Goal: Task Accomplishment & Management: Complete application form

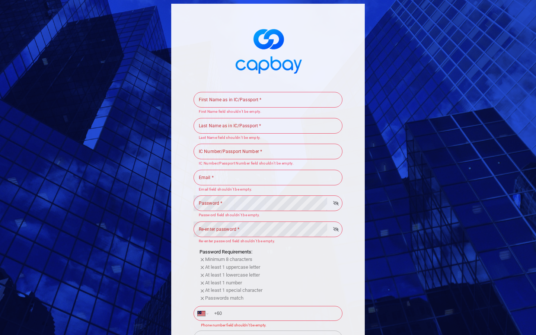
scroll to position [128, 0]
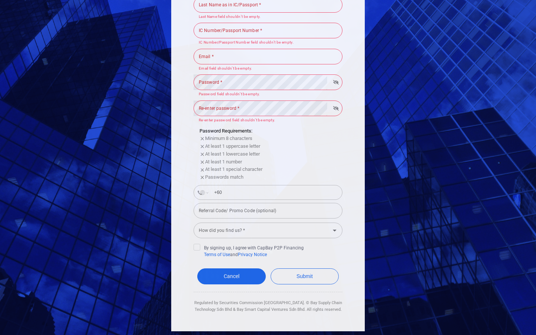
select select "AF"
type input "+93"
select select "AX"
type input "+358 1 8"
select select "AL"
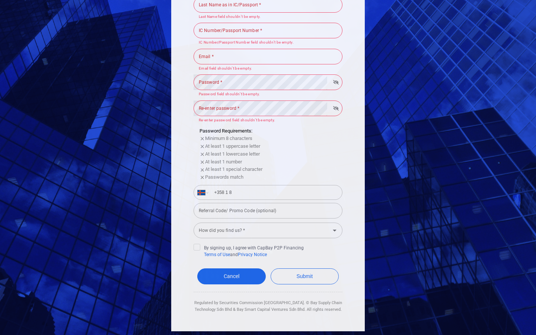
type input "+355"
select select "DZ"
type input "+213"
select select "MY"
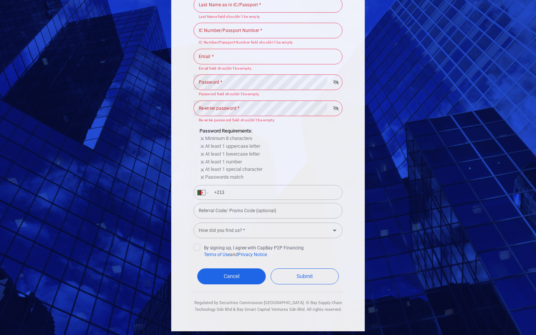
type input "+60"
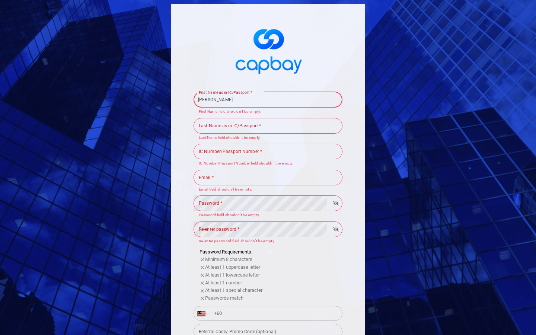
type input "[PERSON_NAME]"
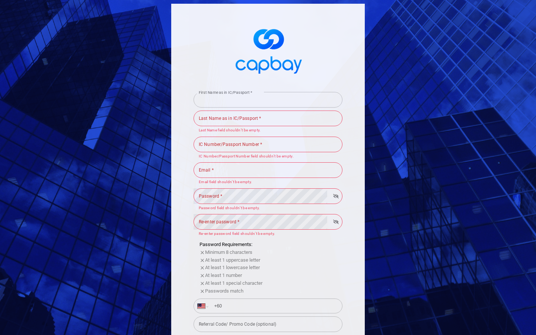
click at [268, 99] on input "First Name as in IC/Passport *" at bounding box center [268, 100] width 149 height 16
click at [268, 99] on input "[PERSON_NAME]" at bounding box center [268, 100] width 149 height 16
type input "V"
type input "569067796"
click at [268, 99] on input "First Name as in IC/Passport *" at bounding box center [268, 100] width 149 height 16
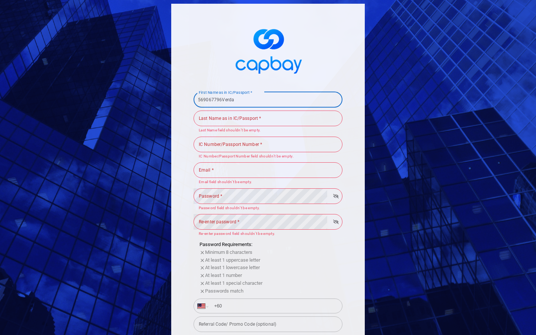
click at [268, 99] on input "569067796Verda" at bounding box center [268, 100] width 149 height 16
type input "5"
type input "scalable"
click at [268, 99] on input "First Name as in IC/Passport *" at bounding box center [268, 100] width 149 height 16
type input "scalable569067796Verda"
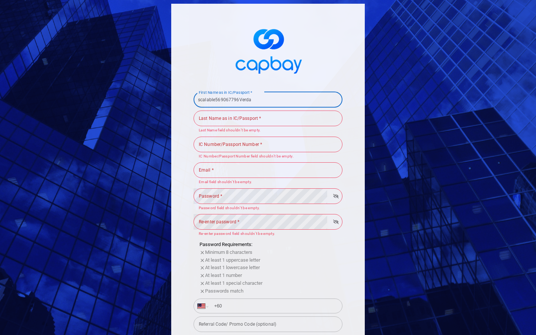
click at [268, 118] on div "Last Name as in IC/Passport * Last Name as in IC/Passport * Last Name field sho…" at bounding box center [268, 121] width 149 height 24
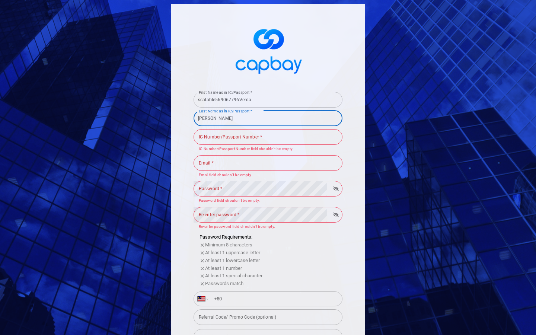
type input "[PERSON_NAME]"
click at [268, 118] on input "Last Name as in IC/Passport *" at bounding box center [268, 119] width 149 height 16
click at [268, 118] on input "[PERSON_NAME]" at bounding box center [268, 119] width 149 height 16
type input "H"
type input "569067796"
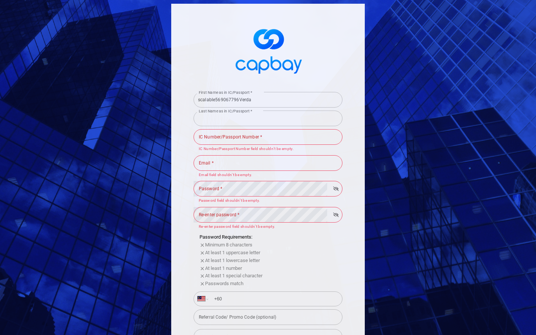
click at [268, 118] on input "Last Name as in IC/Passport *" at bounding box center [268, 119] width 149 height 16
click at [268, 118] on input "569067796Hauck" at bounding box center [268, 119] width 149 height 16
type input "5"
type input "Savings Account"
click at [268, 118] on input "Last Name as in IC/Passport *" at bounding box center [268, 119] width 149 height 16
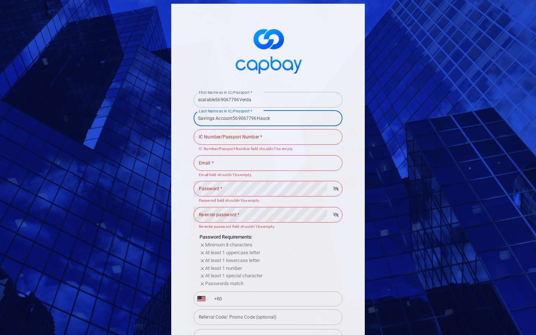
type input "Savings Account569067796Hauck"
click at [268, 137] on div "IC Number/Passport Number * IC Number/Passport Number * IC Number/[GEOGRAPHIC_D…" at bounding box center [268, 140] width 149 height 24
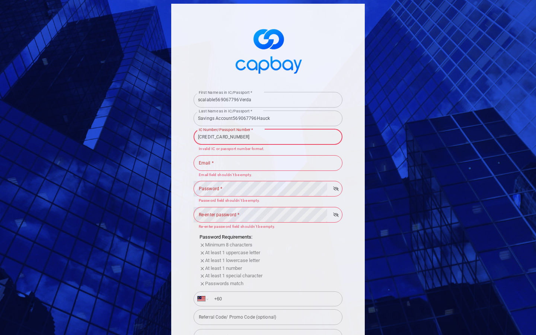
type input "[CREDIT_CARD_NUMBER]"
click at [268, 137] on input "IC Number/Passport Number *" at bounding box center [268, 137] width 149 height 16
click at [268, 137] on input "[CREDIT_CARD_NUMBER]" at bounding box center [268, 137] width 149 height 16
type input "5"
type input "569067796"
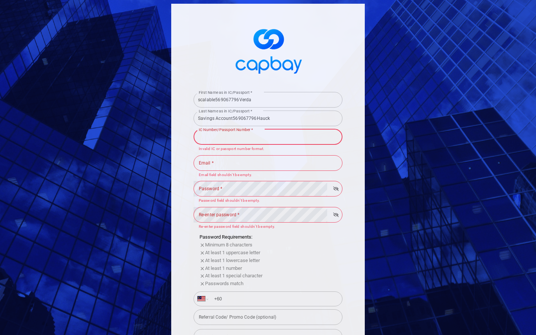
click at [268, 137] on input "IC Number/Passport Number *" at bounding box center [268, 137] width 149 height 16
click at [268, 137] on input "5690677965395894200573176" at bounding box center [268, 137] width 149 height 16
type input "5"
type input "CHIEF"
click at [268, 137] on input "IC Number/Passport Number *" at bounding box center [268, 137] width 149 height 16
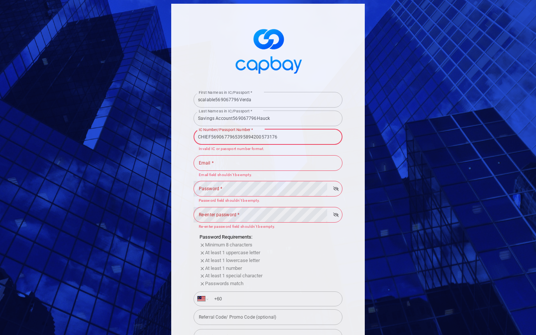
type input "CHIEF5690677965395894200573176"
click at [268, 163] on input "Email *" at bounding box center [268, 163] width 149 height 16
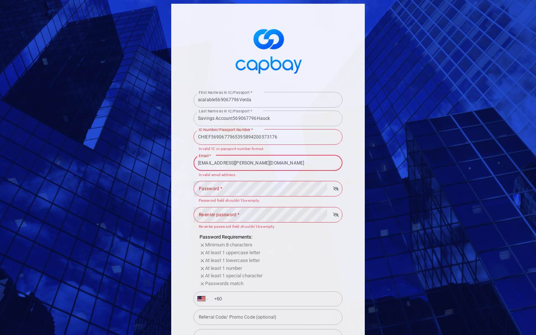
type input "[EMAIL_ADDRESS][PERSON_NAME][DOMAIN_NAME]"
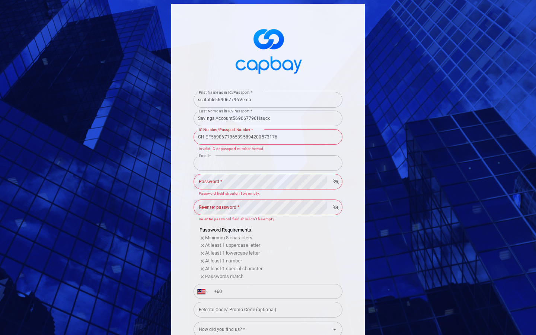
click at [268, 163] on input "Email *" at bounding box center [268, 163] width 149 height 16
click at [268, 163] on input "[EMAIL_ADDRESS][PERSON_NAME][DOMAIN_NAME]" at bounding box center [268, 163] width 149 height 16
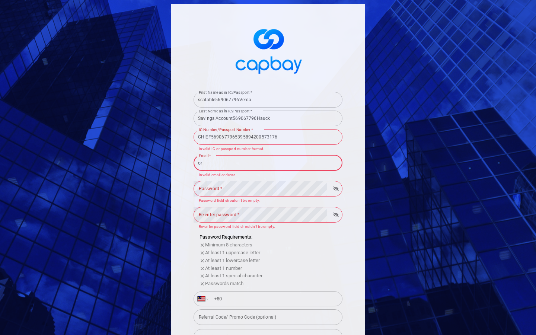
type input "o"
type input "[EMAIL_ADDRESS][DOMAIN_NAME]"
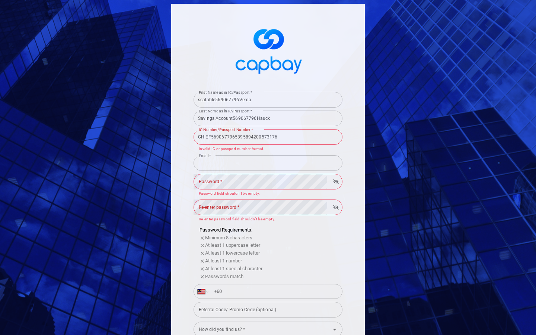
click at [268, 163] on input "Email *" at bounding box center [268, 163] width 149 height 16
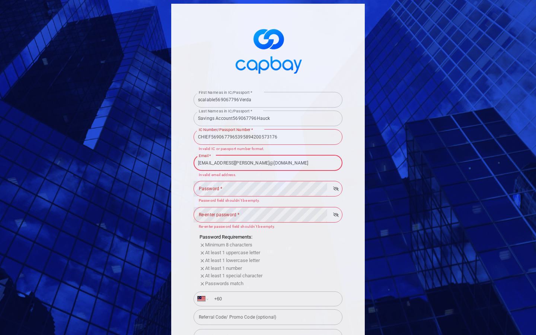
click at [268, 163] on input "[EMAIL_ADDRESS][PERSON_NAME]@[DOMAIN_NAME]" at bounding box center [268, 163] width 149 height 16
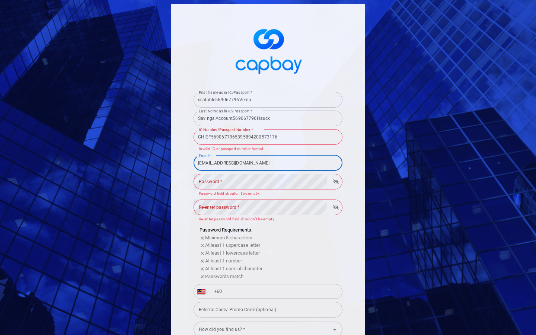
type input "e@[DOMAIN_NAME]"
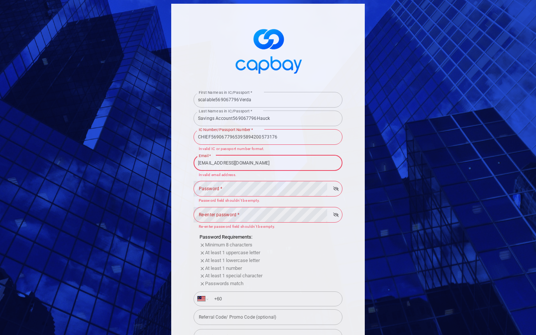
type input "[EMAIL_ADDRESS][DOMAIN_NAME]"
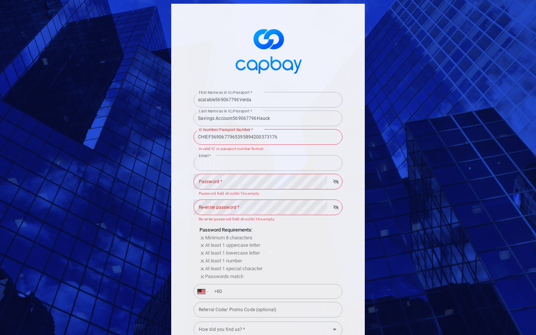
click at [268, 163] on input "Email *" at bounding box center [268, 163] width 149 height 16
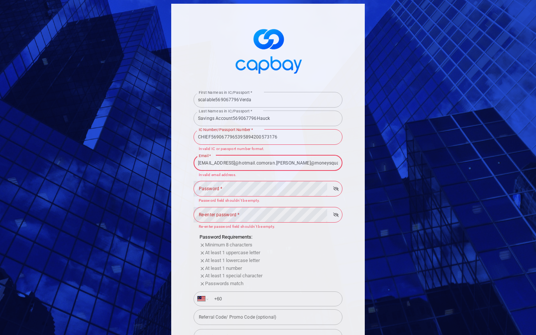
scroll to position [0, 18]
click at [268, 163] on input "[EMAIL_ADDRESS]@[EMAIL_ADDRESS][PERSON_NAME][DOMAIN_NAME]" at bounding box center [268, 163] width 149 height 16
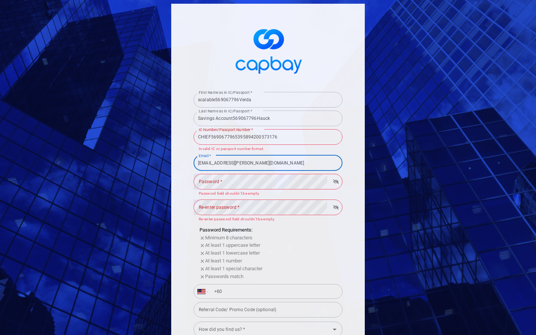
type input "[EMAIL_ADDRESS][PERSON_NAME][DOMAIN_NAME]"
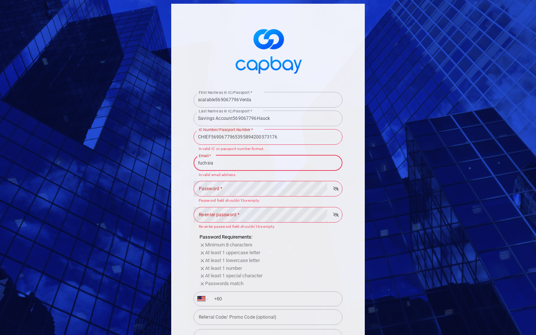
type input "fuchsia"
click at [268, 163] on input "Email *" at bounding box center [268, 163] width 149 height 16
type input "[EMAIL_ADDRESS]@[EMAIL_ADDRESS][PERSON_NAME][DOMAIN_NAME]"
click at [274, 298] on input "+60" at bounding box center [274, 299] width 129 height 12
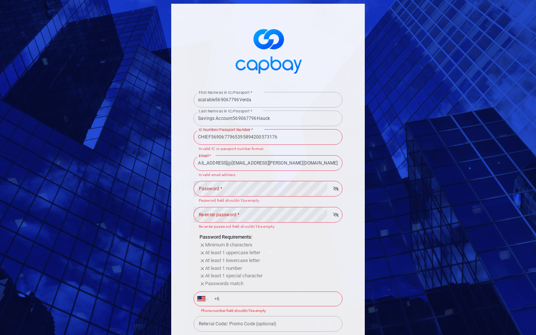
type input "+"
select select "ZZ"
type input "[PHONE_NUMBER]"
select select "US"
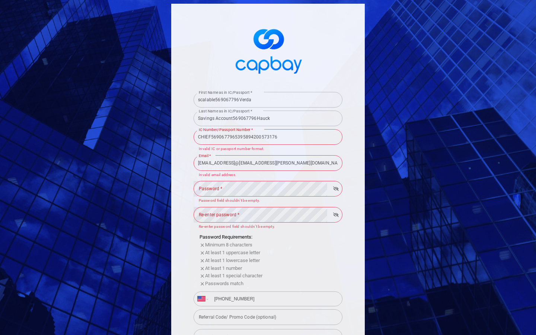
type input "[PHONE_NUMBER]"
click at [274, 298] on input "tel" at bounding box center [274, 299] width 129 height 12
click at [274, 298] on input "[PHONE_NUMBER]" at bounding box center [274, 299] width 129 height 12
type input "+60"
select select "MY"
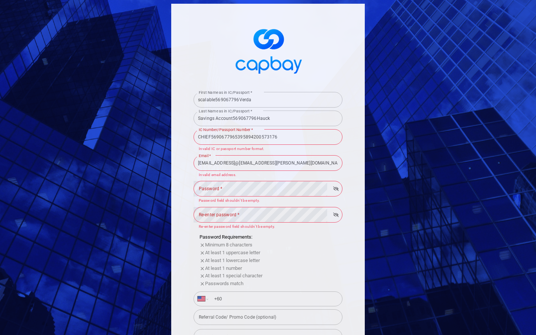
type input "+6"
select select "ZZ"
type input "+"
type input "+22"
select select "GN"
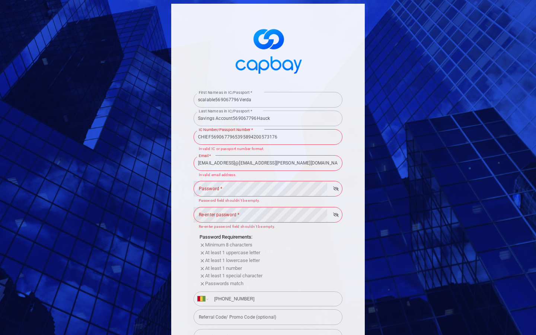
type input "[PHONE_NUMBER]"
click at [274, 298] on input "tel" at bounding box center [274, 299] width 129 height 12
click at [274, 298] on input "[PHONE_NUMBER]" at bounding box center [274, 299] width 129 height 12
type input "+60"
select select "MY"
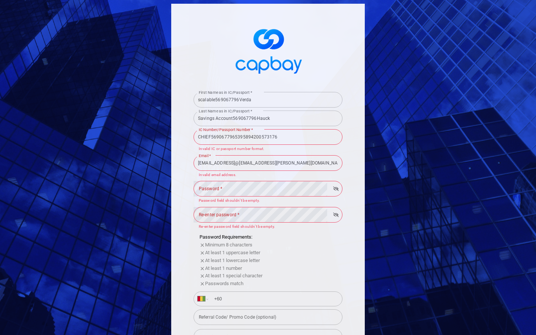
type input "+6"
select select "ZZ"
type input "+"
type input "+224"
select select "GN"
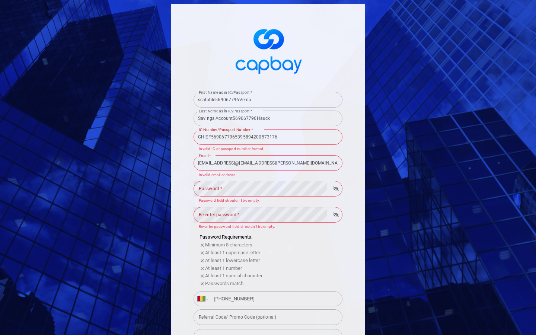
type input "[PHONE_NUMBER]"
click at [274, 298] on input "tel" at bounding box center [274, 299] width 129 height 12
click at [274, 298] on input "[PHONE_NUMBER]660" at bounding box center [274, 299] width 129 height 12
type input "[PHONE_NUMBER]"
select select "CG"
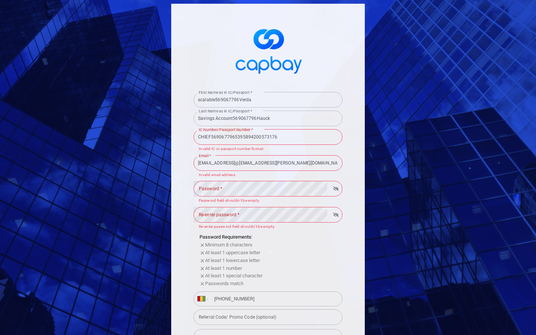
type input "[PHONE_NUMBER]"
select select "LI"
type input "423 1651660"
select select "MY"
type input "[PHONE_NUMBER]"
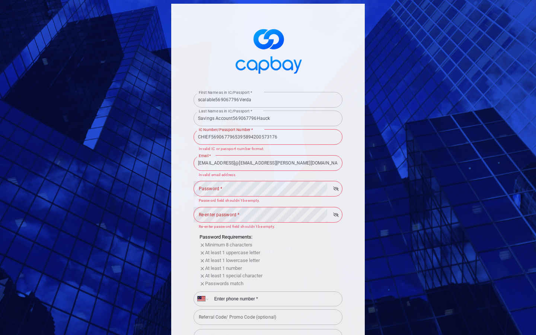
click at [274, 298] on input "tel" at bounding box center [274, 299] width 129 height 12
type input "[PHONE_NUMBER]161224231651660"
click at [268, 317] on div "Referral Code/ Promo Code (optional) Referral Code/ Promo Code (optional)" at bounding box center [268, 316] width 149 height 17
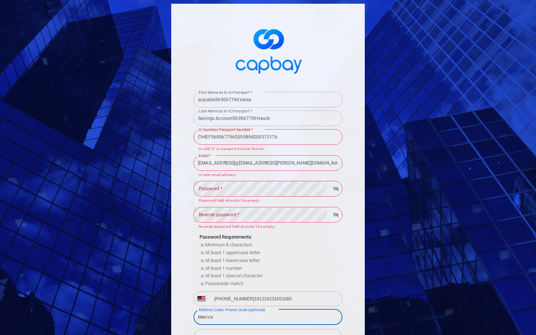
type input "Metrics"
click at [268, 317] on input "Referral Code/ Promo Code (optional)" at bounding box center [268, 317] width 149 height 16
type input "Metrics"
select select "AD"
type input "+376"
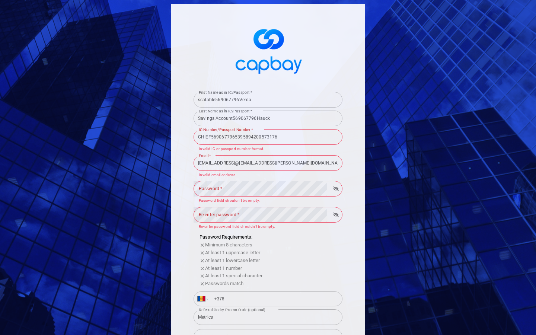
select select "MY"
type input "+60"
select select "BM"
type input "+1 441"
select select "MY"
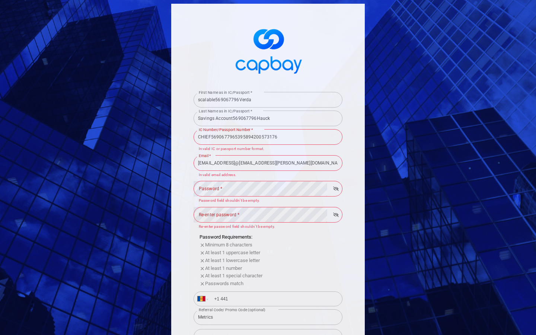
type input "+60"
click at [268, 99] on input "scalable569067796Verda" at bounding box center [268, 100] width 149 height 16
type input "s"
type input "569067796"
click at [268, 118] on input "Savings Account569067796Hauck" at bounding box center [268, 119] width 149 height 16
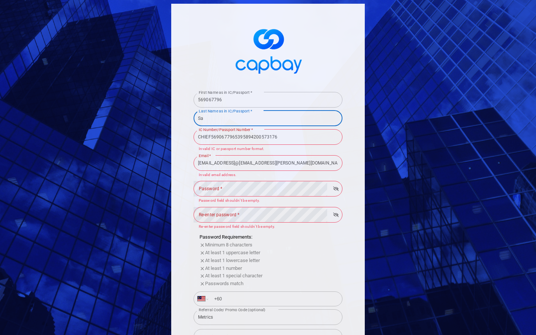
type input "S"
type input "569067796"
click at [268, 137] on input "CHIEF5690677965395894200573176" at bounding box center [268, 137] width 149 height 16
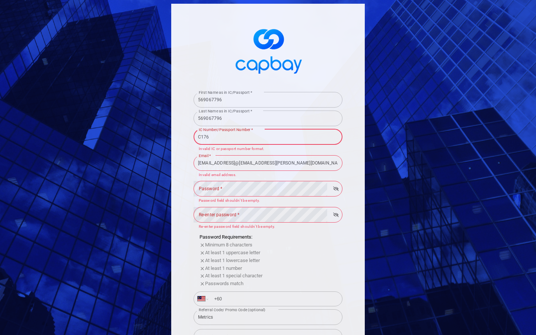
type input "176"
type input "[CREDIT_CARD_NUMBER]"
click at [268, 163] on input "[EMAIL_ADDRESS]@[EMAIL_ADDRESS][PERSON_NAME][DOMAIN_NAME]" at bounding box center [268, 163] width 149 height 16
type input "[EMAIL_ADDRESS][PERSON_NAME]@[DOMAIN_NAME]"
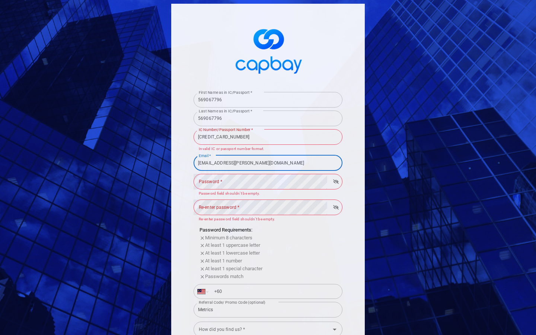
type input "[EMAIL_ADDRESS][PERSON_NAME][DOMAIN_NAME]"
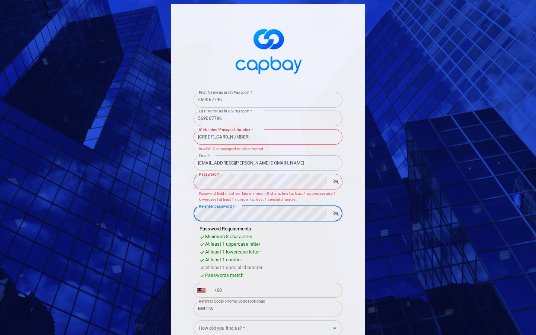
click at [274, 290] on input "+60" at bounding box center [274, 290] width 129 height 12
type input "+"
select select "ZZ"
type input "[PHONE_NUMBER]"
select select "US"
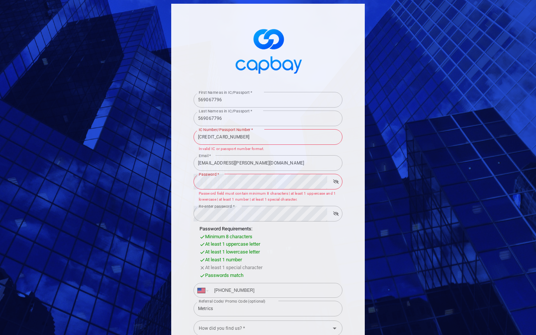
type input "[PHONE_NUMBER]"
click at [268, 308] on input "Metrics" at bounding box center [268, 309] width 149 height 16
type input "M"
type input "Metrics"
select select "IQ"
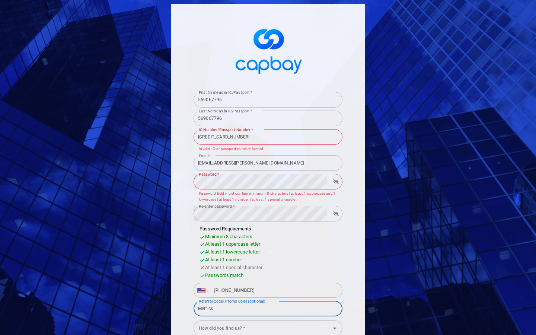
type input "+964"
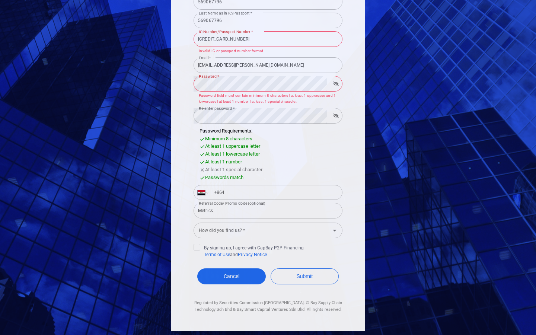
click at [271, 268] on button "Submit" at bounding box center [305, 276] width 68 height 16
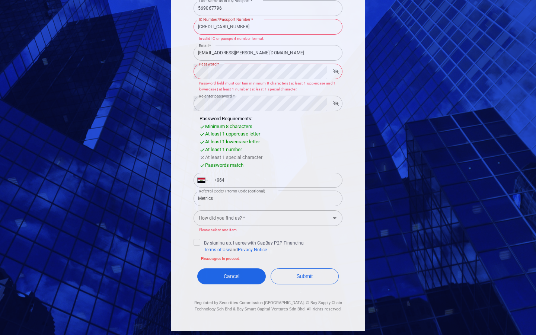
scroll to position [110, 0]
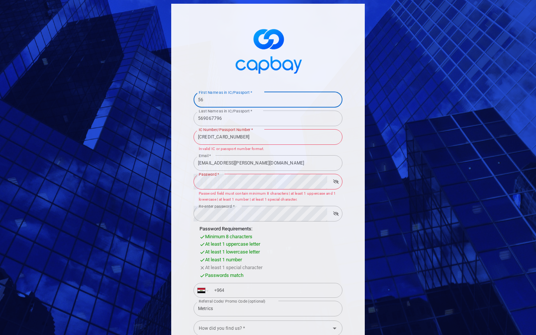
type input "5"
type input "[PERSON_NAME]"
click at [268, 99] on input "First Name as in IC/Passport *" at bounding box center [268, 100] width 149 height 16
click at [268, 99] on input "Donnie569067796" at bounding box center [268, 100] width 149 height 16
type input "D"
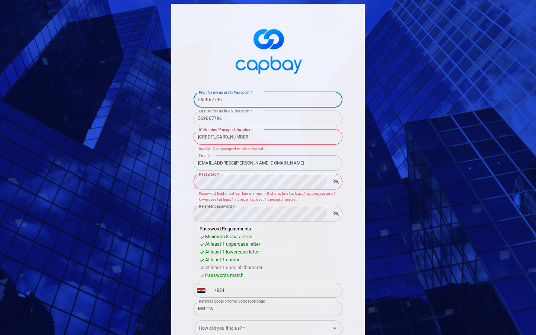
type input "569067796"
click at [268, 99] on input "First Name as in IC/Passport *" at bounding box center [268, 100] width 149 height 16
click at [268, 99] on input "569067796Donnie569067796" at bounding box center [268, 100] width 149 height 16
type input "5"
type input "CFA Franc BEAC"
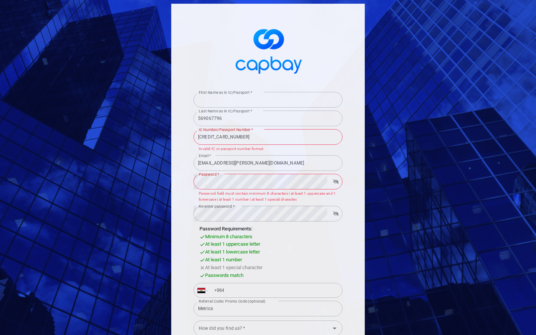
click at [268, 99] on input "First Name as in IC/Passport *" at bounding box center [268, 100] width 149 height 16
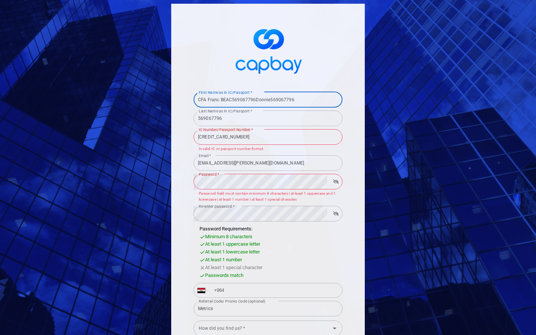
type input "CFA Franc BEAC569067796Donnie569067796"
click at [268, 118] on input "569067796" at bounding box center [268, 119] width 149 height 16
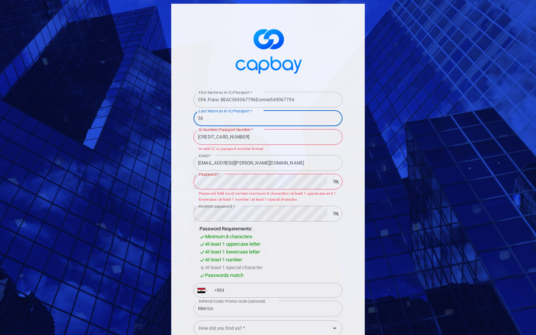
type input "5"
type input "[PERSON_NAME]"
click at [268, 118] on input "Last Name as in IC/Passport *" at bounding box center [268, 119] width 149 height 16
click at [268, 118] on input "Collier569067796" at bounding box center [268, 119] width 149 height 16
type input "C"
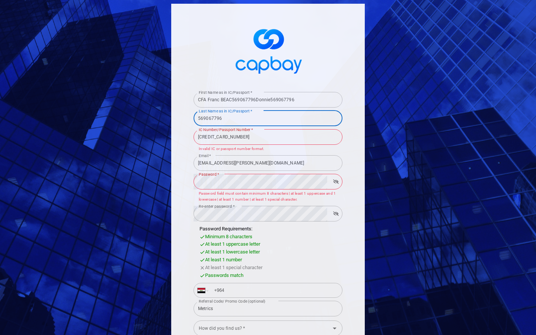
type input "569067796"
click at [268, 118] on input "Last Name as in IC/Passport *" at bounding box center [268, 119] width 149 height 16
click at [268, 118] on input "569067796Collier569067796" at bounding box center [268, 119] width 149 height 16
type input "5"
type input "reboot"
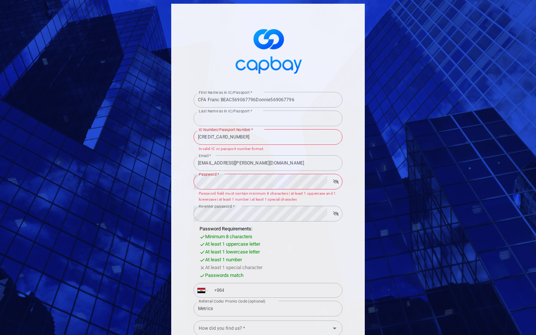
click at [268, 118] on input "Last Name as in IC/Passport *" at bounding box center [268, 119] width 149 height 16
type input "reboot569067796Collier569067796"
click at [268, 137] on input "[CREDIT_CARD_NUMBER]" at bounding box center [268, 137] width 149 height 16
type input "5"
type input "3526395721756701"
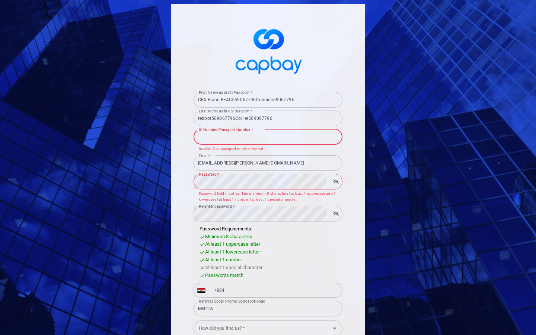
click at [268, 137] on input "IC Number/Passport Number *" at bounding box center [268, 137] width 149 height 16
type input "35263957217567015395894200573176"
click at [268, 137] on input "35263957217567015395894200573176" at bounding box center [268, 137] width 149 height 16
